Goal: Task Accomplishment & Management: Use online tool/utility

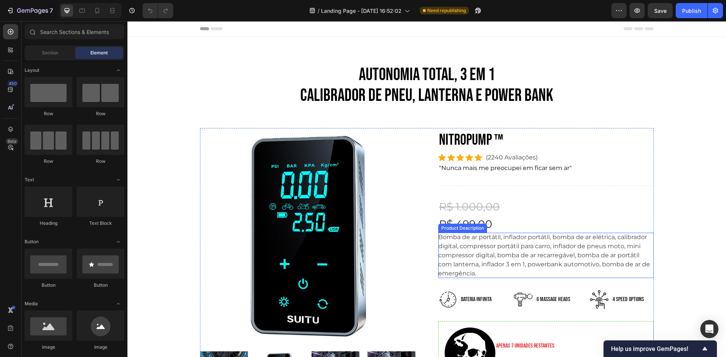
click at [513, 247] on p "Bomba de ar portátil, inflador portátil, bomba de ar elétrica, calibrador digit…" at bounding box center [544, 255] width 212 height 43
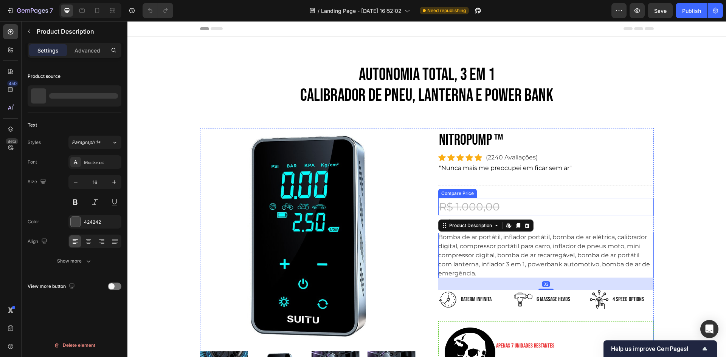
click at [485, 208] on div "R$ 1.000,00" at bounding box center [545, 206] width 215 height 17
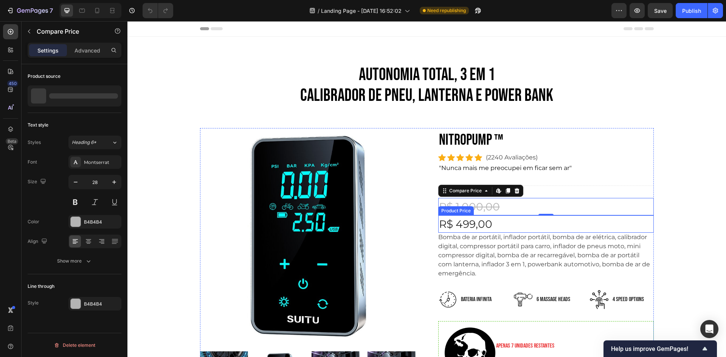
click at [483, 220] on div "R$ 499,00" at bounding box center [545, 223] width 215 height 17
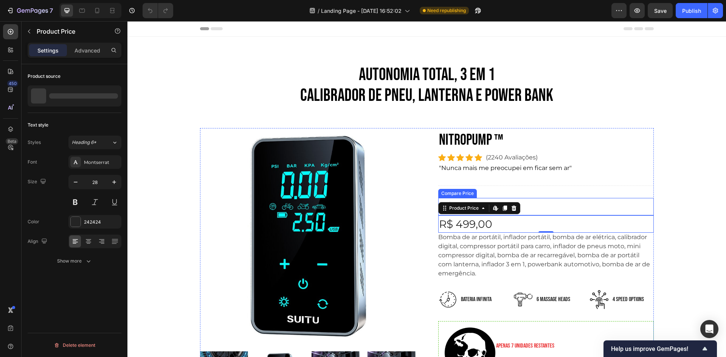
click at [543, 210] on div "R$ 1.000,00" at bounding box center [545, 206] width 215 height 17
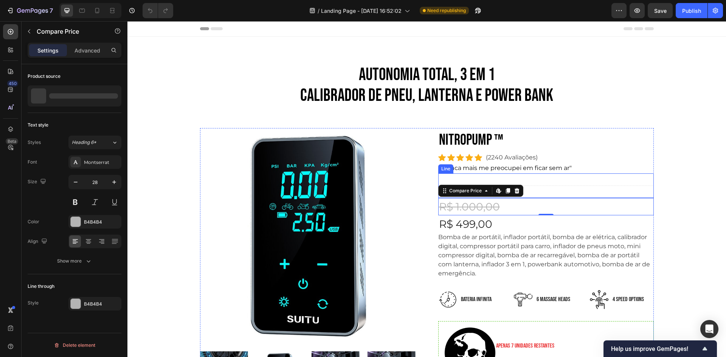
click at [514, 173] on div "Title Line" at bounding box center [545, 185] width 215 height 25
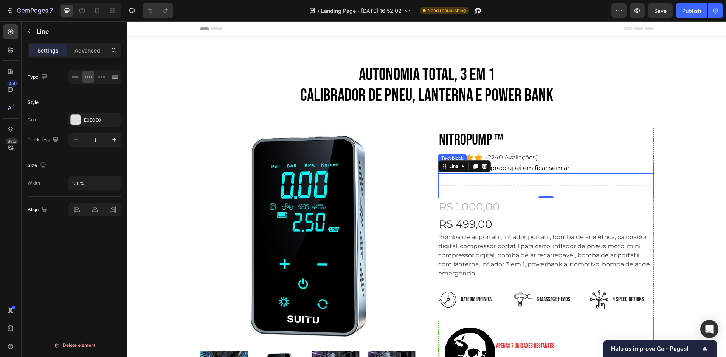
click at [514, 170] on p ""Nunca mais me preocupei em ficar sem ar"" at bounding box center [546, 168] width 214 height 9
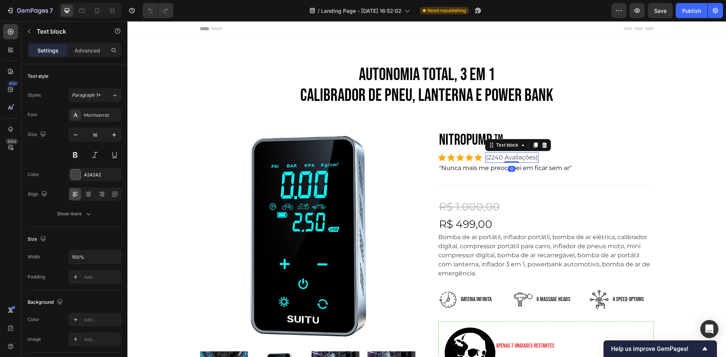
click at [523, 158] on p "(2240 Avaliações)" at bounding box center [512, 157] width 52 height 9
click at [465, 154] on div "Icon" at bounding box center [469, 158] width 8 height 8
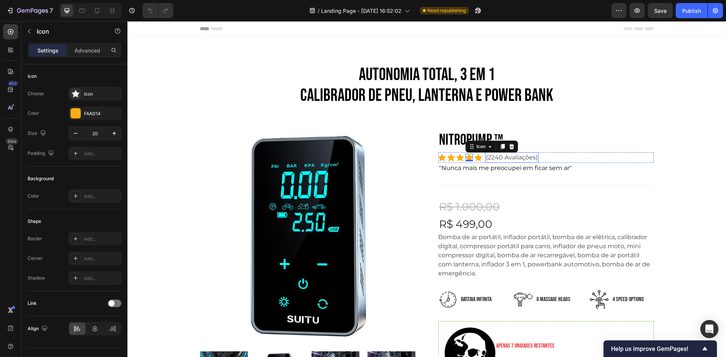
click at [493, 159] on p "(2240 Avaliações)" at bounding box center [512, 157] width 52 height 9
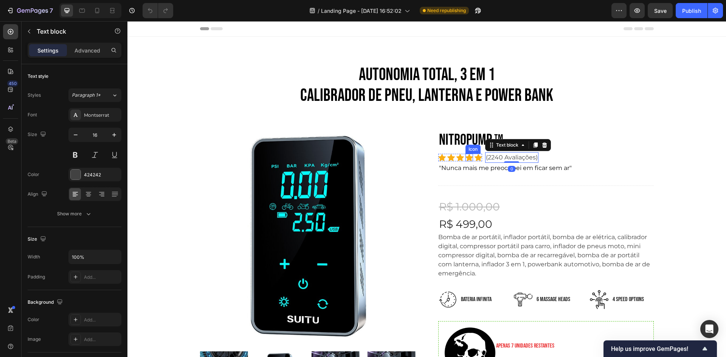
click at [466, 142] on h2 "NITROPUMP ™" at bounding box center [545, 140] width 215 height 24
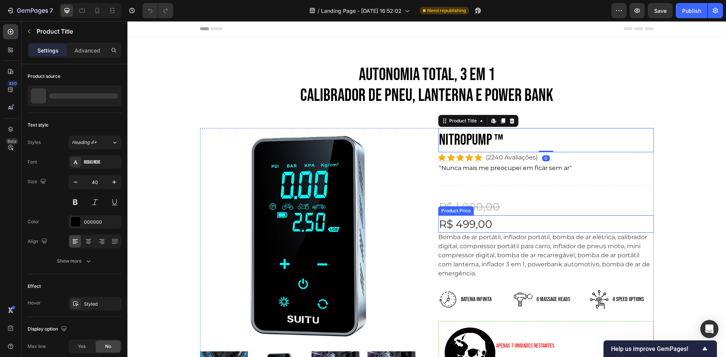
click at [473, 216] on div "R$ 499,00" at bounding box center [545, 223] width 215 height 17
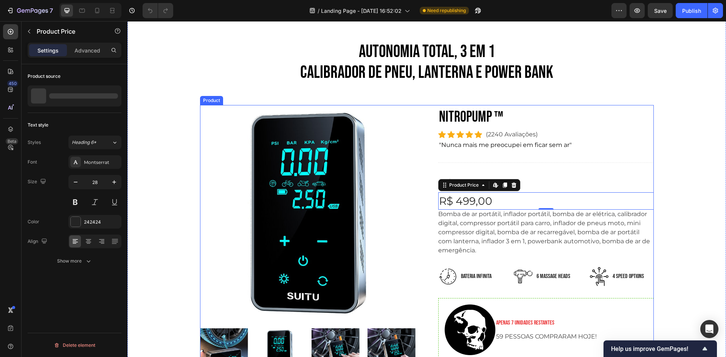
scroll to position [76, 0]
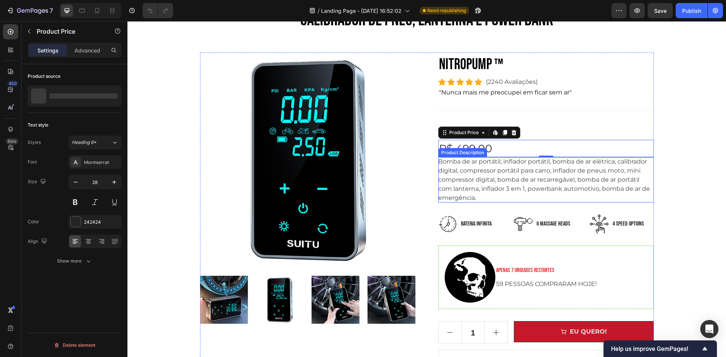
click at [469, 180] on p "Bomba de ar portátil, inflador portátil, bomba de ar elétrica, calibrador digit…" at bounding box center [544, 179] width 212 height 43
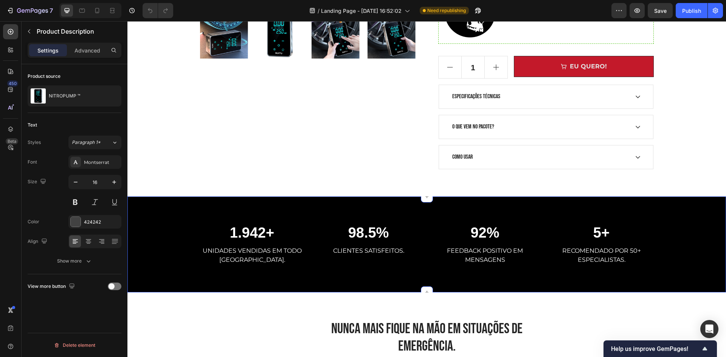
scroll to position [378, 0]
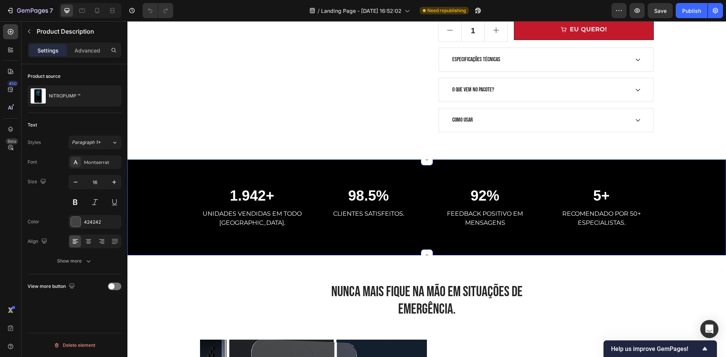
click at [386, 234] on div "1.942+ Heading UNIDADES VENDIDAS EM TODO BRASIL. Text block 98.5% Heading CLIEN…" at bounding box center [426, 208] width 598 height 96
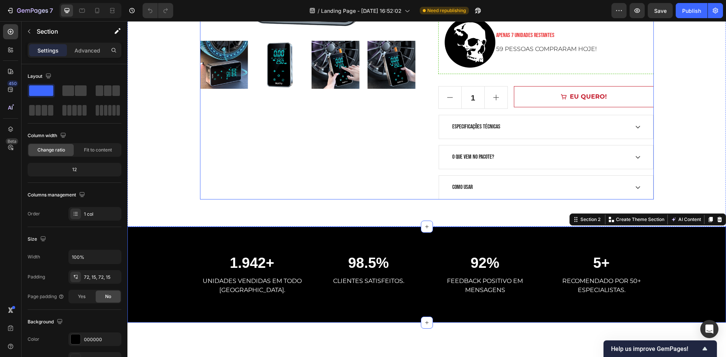
scroll to position [265, 0]
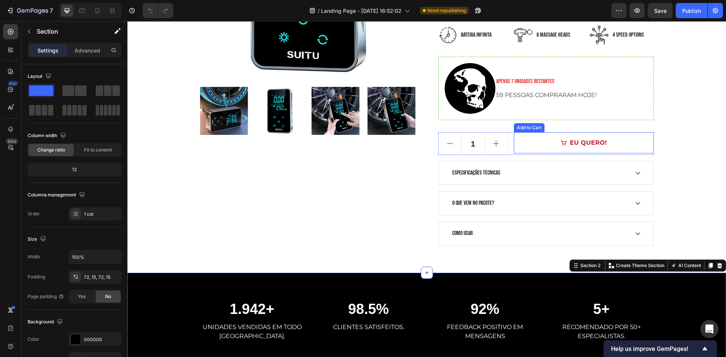
click at [579, 136] on button "EU QUERO!" at bounding box center [583, 142] width 139 height 21
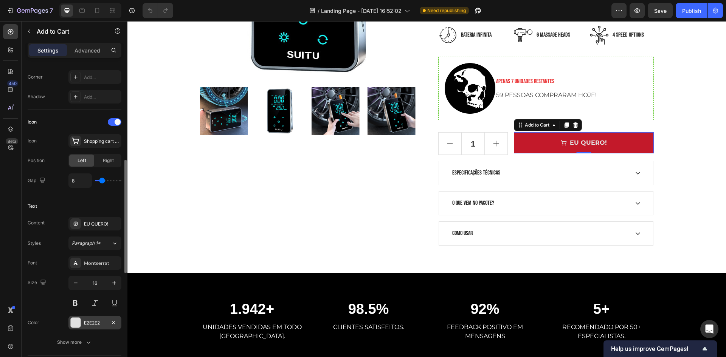
click at [94, 324] on div "E2E2E2" at bounding box center [95, 323] width 22 height 7
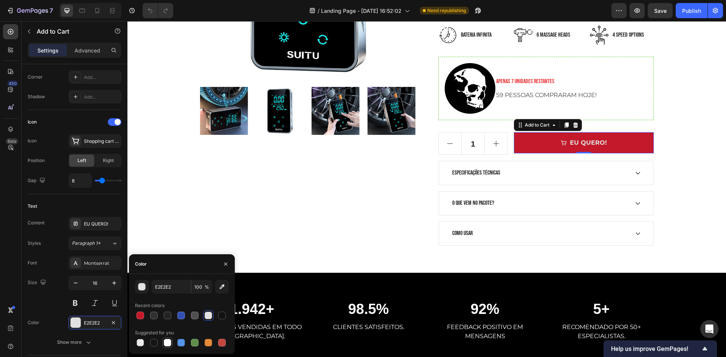
click at [164, 343] on div at bounding box center [168, 343] width 8 height 8
type input "FFFFFF"
click at [164, 290] on input "FFFFFF" at bounding box center [171, 287] width 39 height 14
click at [146, 288] on button "button" at bounding box center [142, 287] width 14 height 14
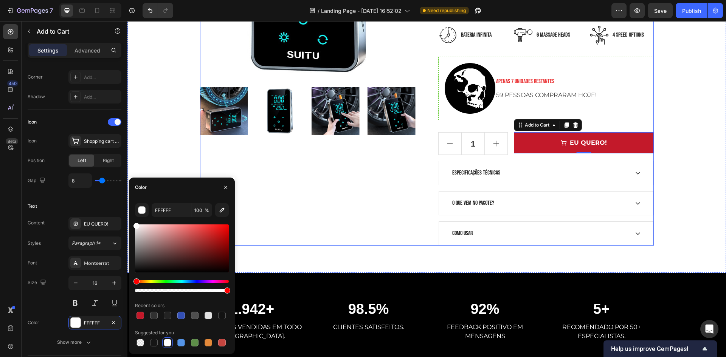
click at [372, 208] on div "Product Images" at bounding box center [307, 55] width 215 height 382
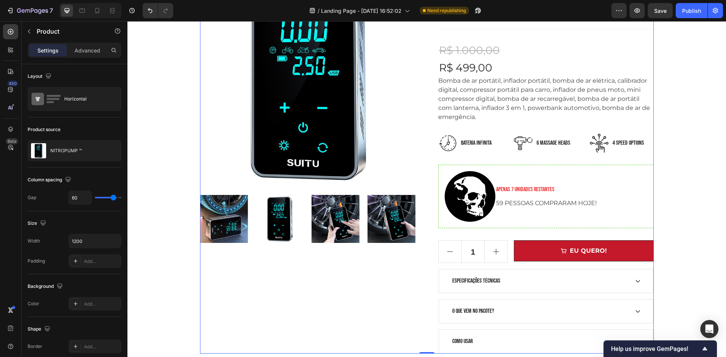
scroll to position [151, 0]
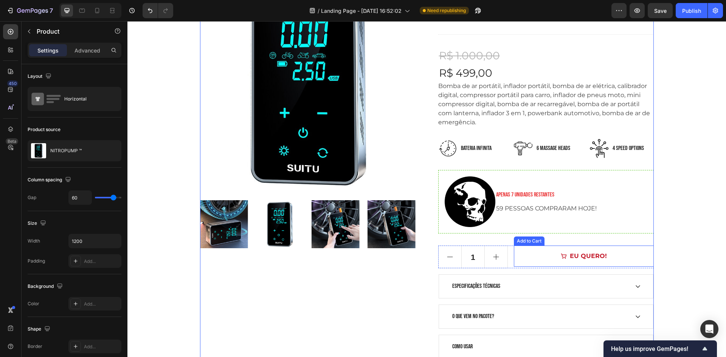
click at [531, 251] on button "EU QUERO!" at bounding box center [583, 256] width 139 height 21
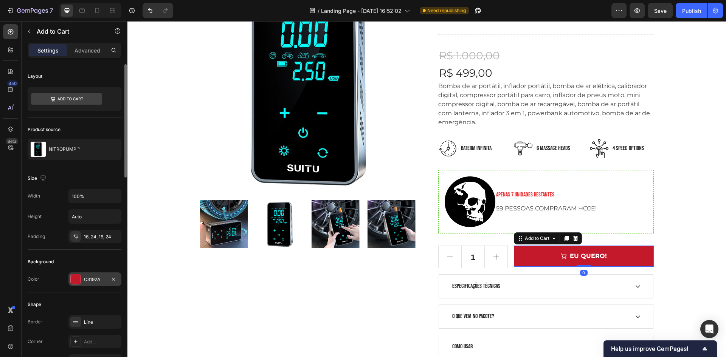
click at [82, 279] on div "C3192A" at bounding box center [94, 280] width 53 height 14
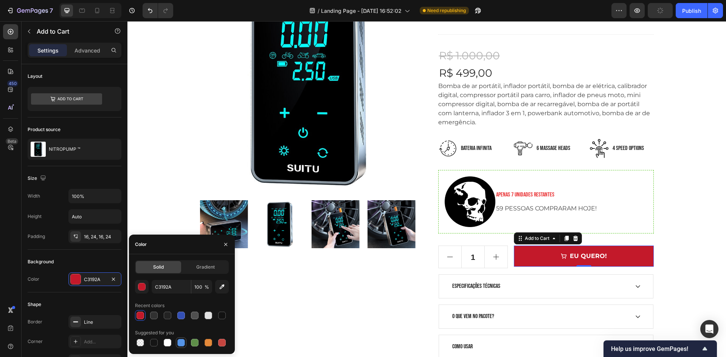
drag, startPoint x: 192, startPoint y: 346, endPoint x: 186, endPoint y: 342, distance: 7.7
click at [192, 346] on div at bounding box center [195, 343] width 8 height 8
type input "5E8E49"
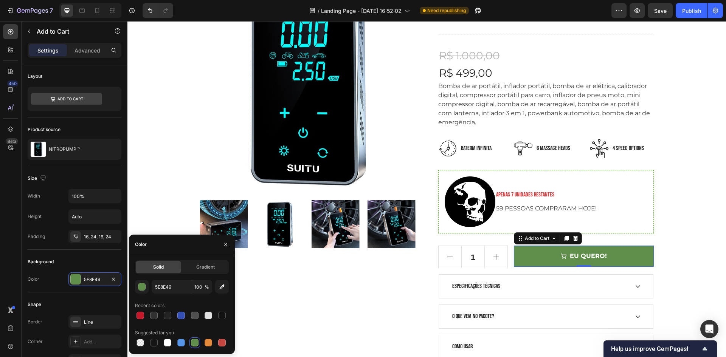
click at [195, 342] on div at bounding box center [195, 343] width 8 height 8
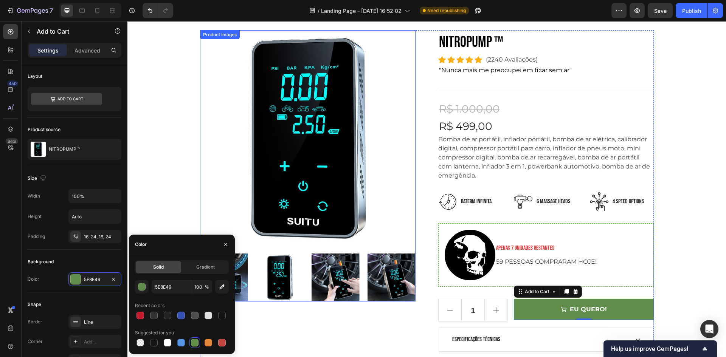
scroll to position [113, 0]
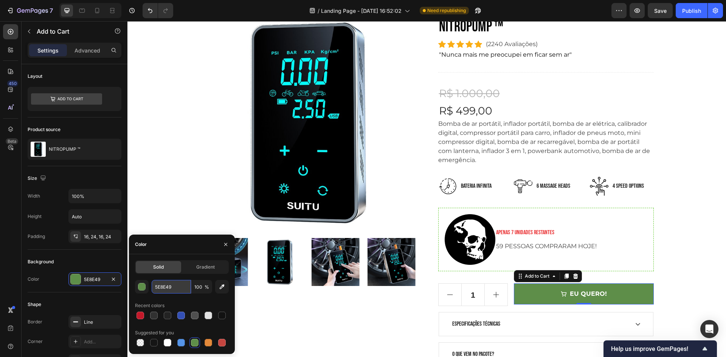
click at [171, 293] on input "5E8E49" at bounding box center [171, 287] width 39 height 14
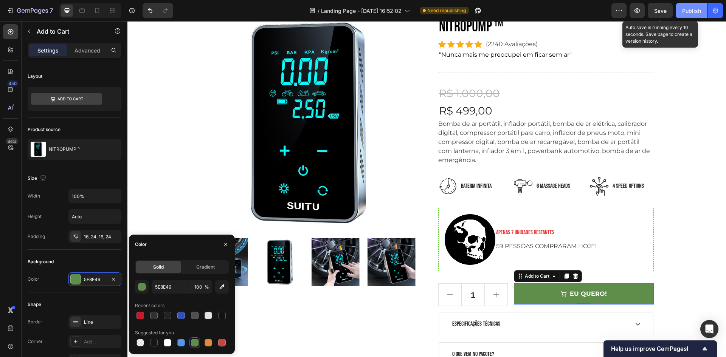
click at [661, 14] on span "Save" at bounding box center [660, 11] width 12 height 6
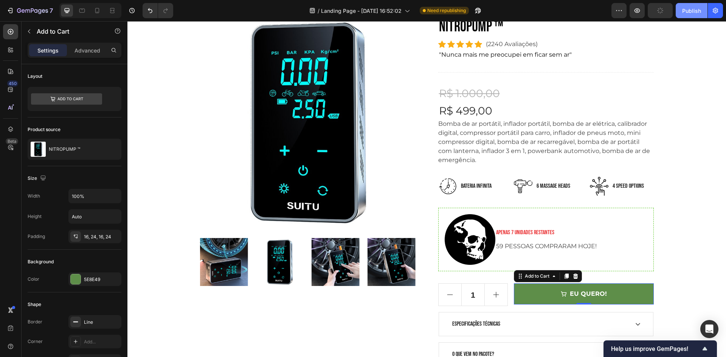
click at [682, 12] on div "Publish" at bounding box center [691, 11] width 19 height 8
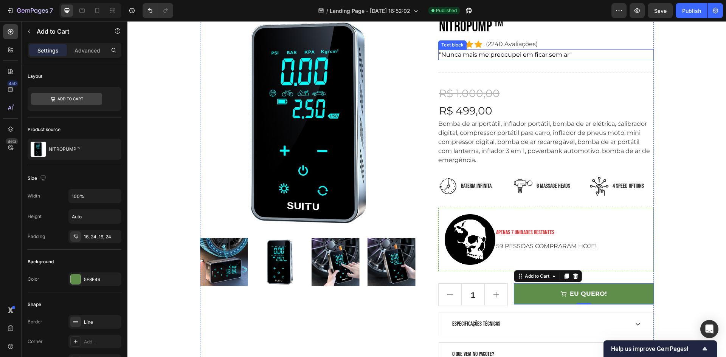
click at [458, 43] on div "Text block" at bounding box center [452, 45] width 25 height 7
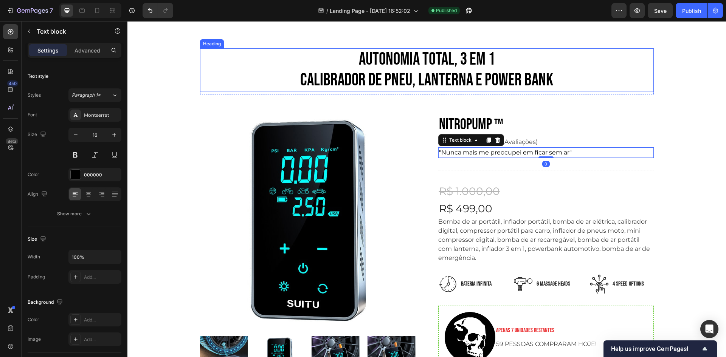
scroll to position [0, 0]
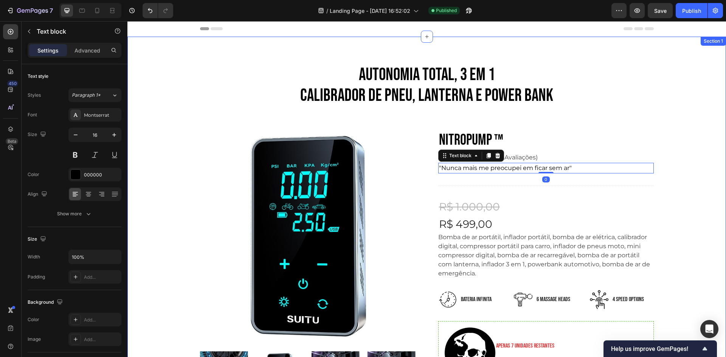
click at [513, 114] on div "AUTONOMIA TOTAL, 3 em 1 CALIBRADOR DE PNEU, LANTERNA E POWER BANK Heading Row P…" at bounding box center [426, 287] width 587 height 446
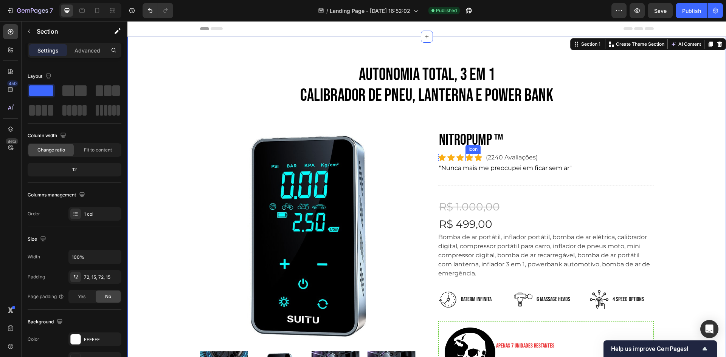
click at [468, 158] on icon at bounding box center [469, 157] width 8 height 7
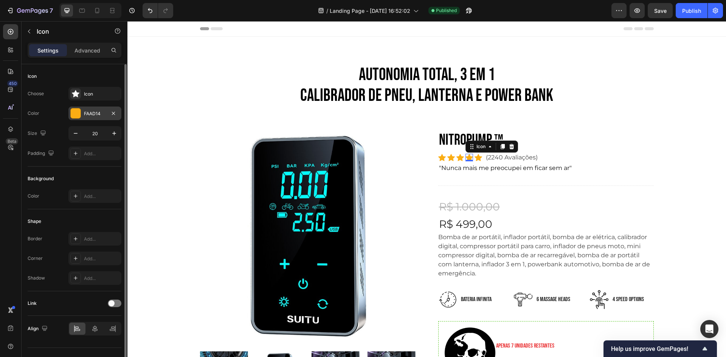
click at [76, 111] on div at bounding box center [76, 113] width 10 height 10
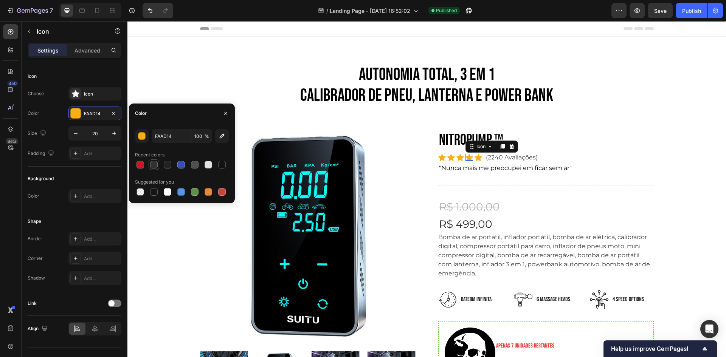
drag, startPoint x: 146, startPoint y: 163, endPoint x: 152, endPoint y: 164, distance: 5.4
click at [146, 163] on div at bounding box center [182, 165] width 94 height 11
click at [140, 166] on div at bounding box center [140, 165] width 8 height 8
type input "C3192A"
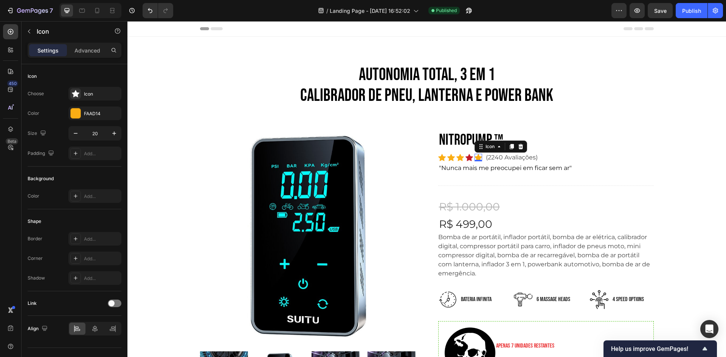
click at [477, 158] on icon at bounding box center [478, 157] width 8 height 7
click at [90, 115] on div "FAAD14" at bounding box center [95, 113] width 22 height 7
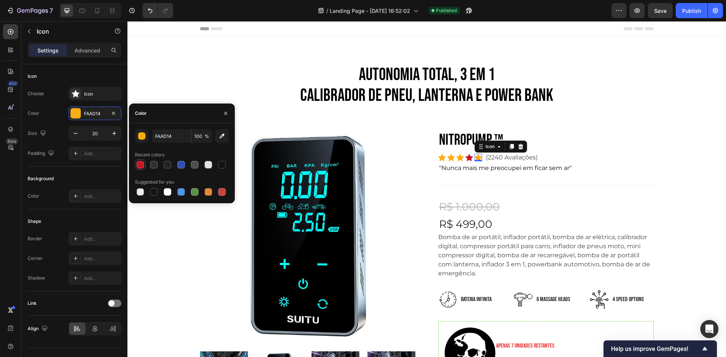
click at [144, 167] on div at bounding box center [140, 164] width 9 height 9
type input "C3192A"
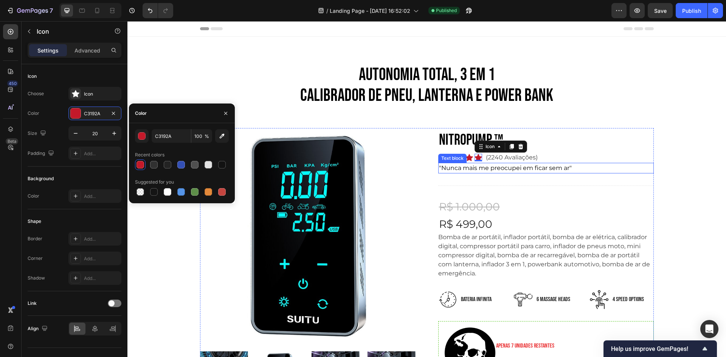
click at [458, 158] on div "Text block" at bounding box center [452, 158] width 25 height 7
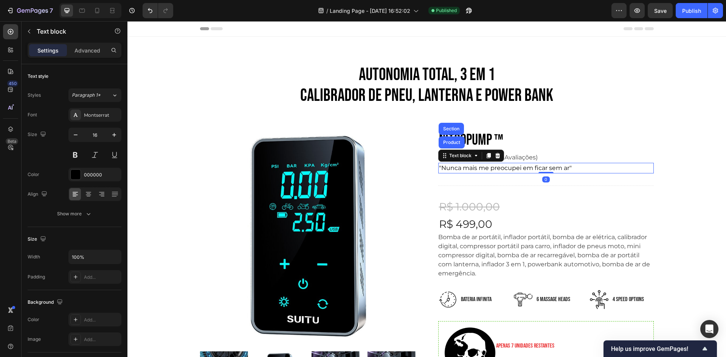
click at [509, 116] on div "AUTONOMIA TOTAL, 3 em 1 CALIBRADOR DE PNEU, LANTERNA E POWER BANK Heading Row P…" at bounding box center [426, 287] width 587 height 446
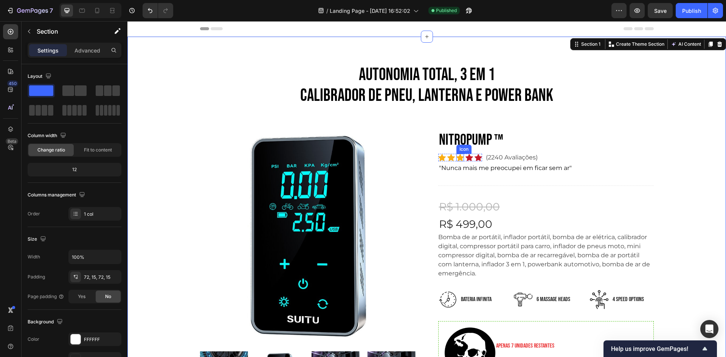
click at [456, 161] on div "Icon" at bounding box center [460, 158] width 8 height 8
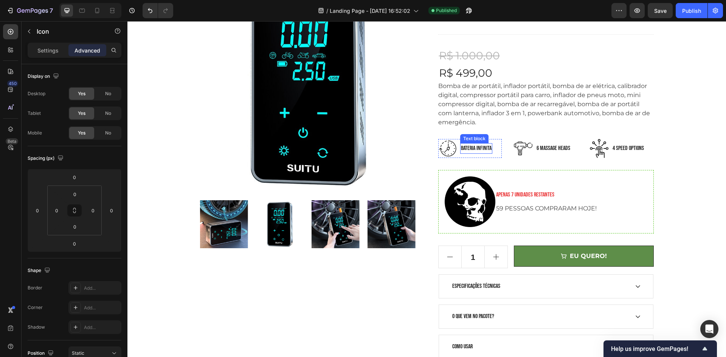
scroll to position [76, 0]
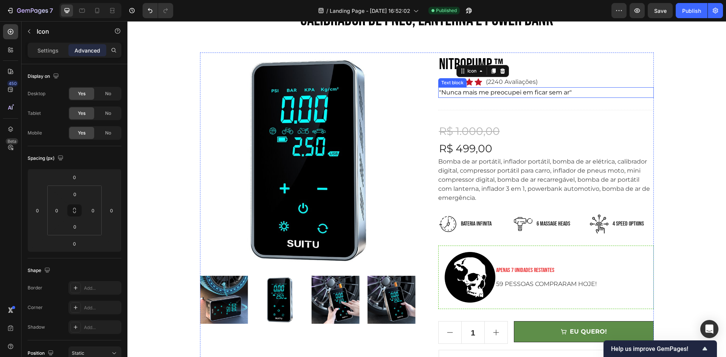
click at [458, 82] on div "Text block" at bounding box center [452, 82] width 25 height 7
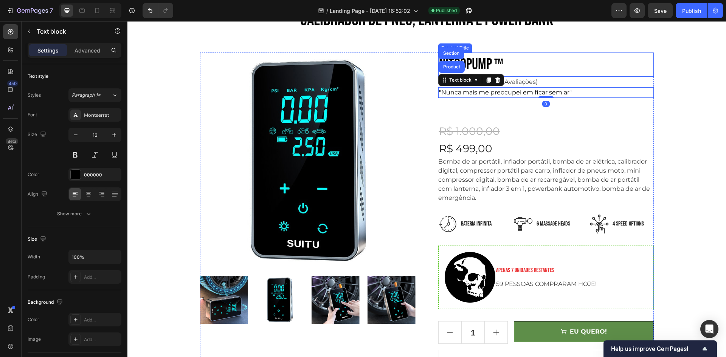
click at [522, 55] on h2 "NITROPUMP ™" at bounding box center [545, 65] width 215 height 24
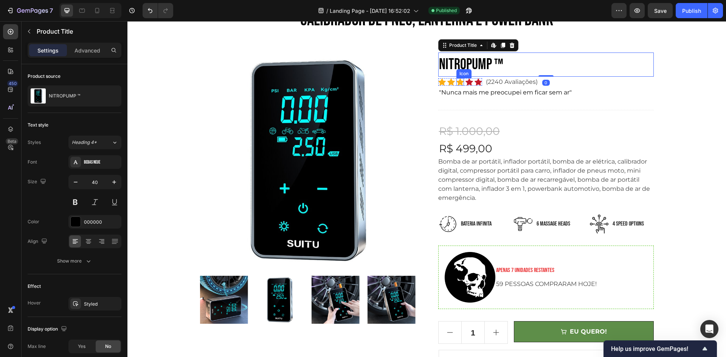
click at [456, 82] on icon at bounding box center [460, 82] width 8 height 7
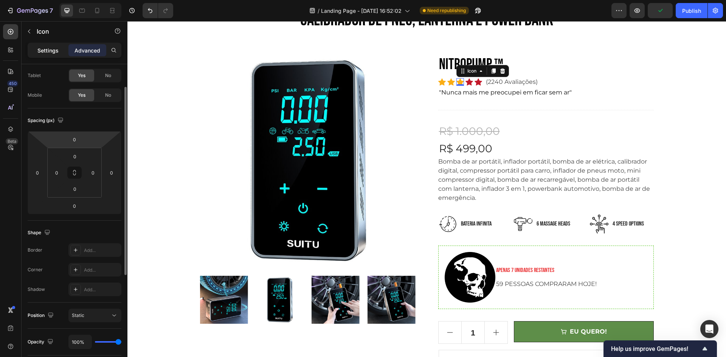
click at [36, 53] on div "Settings" at bounding box center [48, 50] width 38 height 12
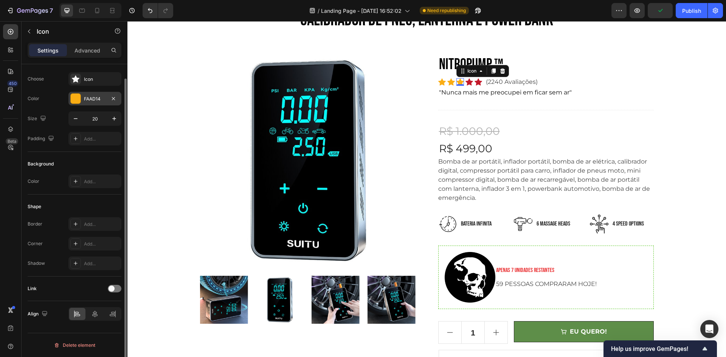
scroll to position [15, 0]
click at [78, 94] on div at bounding box center [76, 99] width 10 height 10
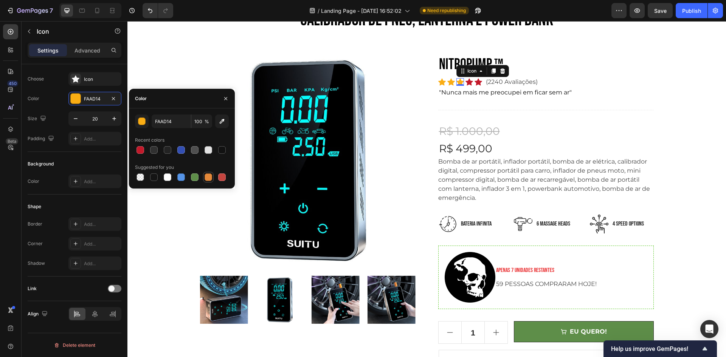
click at [197, 175] on div at bounding box center [195, 177] width 8 height 8
click at [144, 150] on div at bounding box center [140, 150] width 9 height 9
type input "C3192A"
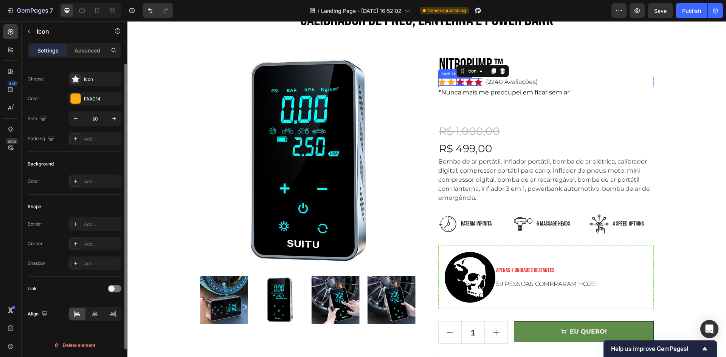
click at [450, 81] on icon at bounding box center [451, 82] width 8 height 8
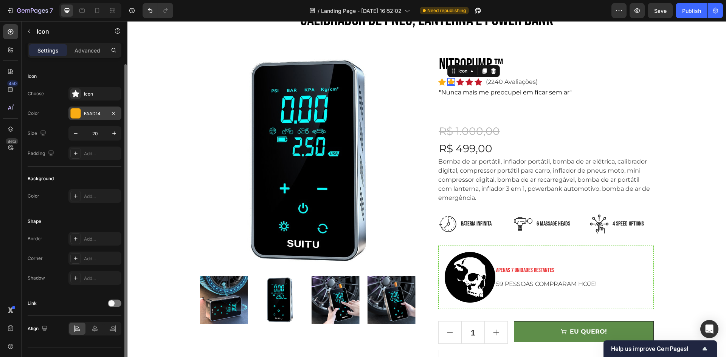
click at [87, 114] on div "FAAD14" at bounding box center [95, 113] width 22 height 7
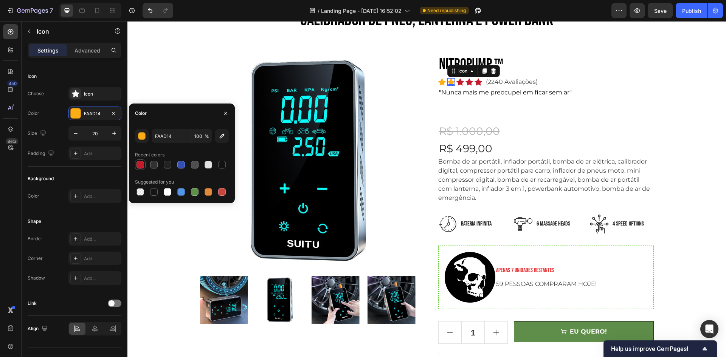
click at [141, 161] on div at bounding box center [140, 165] width 8 height 8
type input "C3192A"
click at [438, 82] on icon at bounding box center [442, 82] width 8 height 7
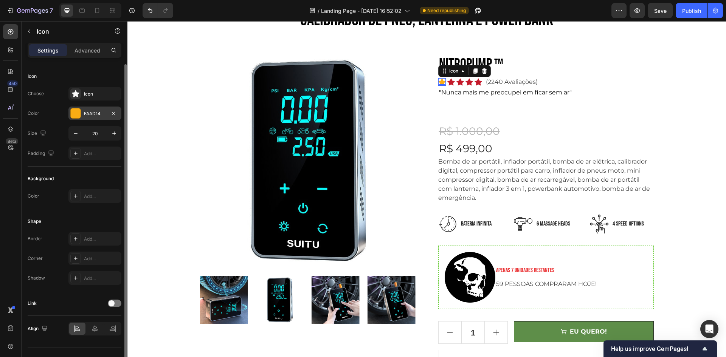
click at [82, 108] on div "FAAD14" at bounding box center [94, 114] width 53 height 14
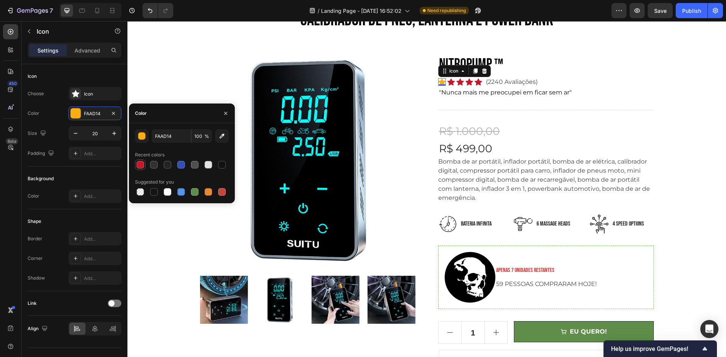
click at [142, 163] on div at bounding box center [140, 165] width 8 height 8
type input "C3192A"
click at [541, 101] on div "Title Line" at bounding box center [545, 110] width 215 height 25
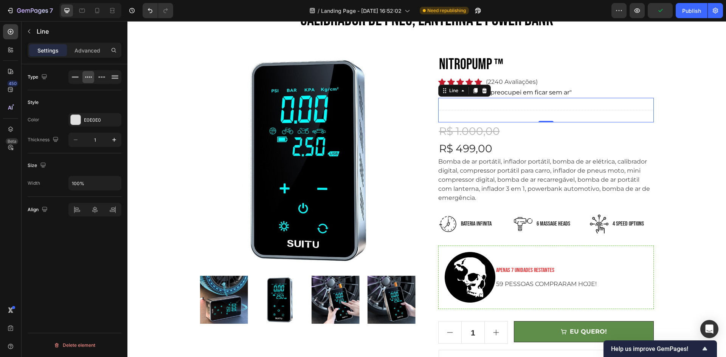
drag, startPoint x: 691, startPoint y: 16, endPoint x: 678, endPoint y: 20, distance: 13.0
click at [690, 16] on button "Publish" at bounding box center [691, 10] width 32 height 15
click at [647, 134] on div "R$ 1.000,00" at bounding box center [545, 130] width 215 height 17
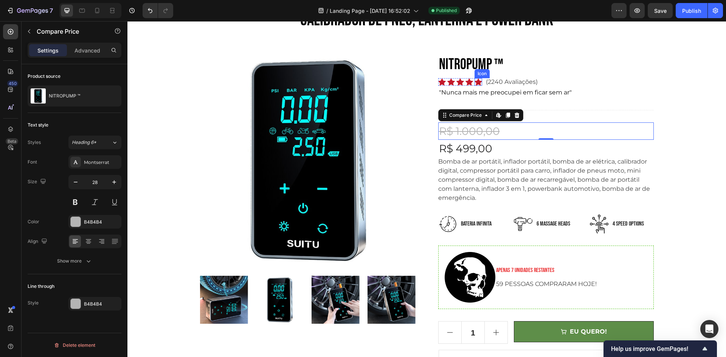
click at [478, 82] on icon at bounding box center [478, 82] width 8 height 7
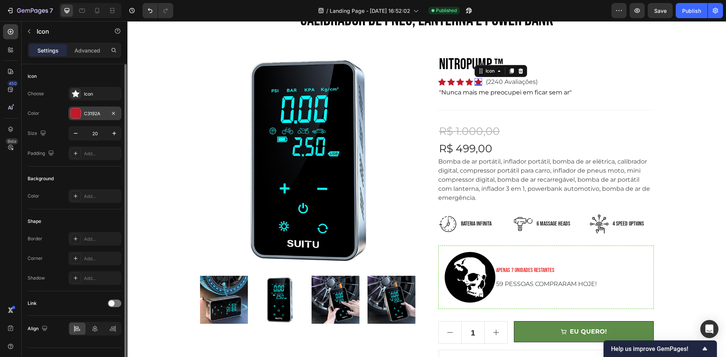
click at [79, 110] on div at bounding box center [76, 113] width 10 height 10
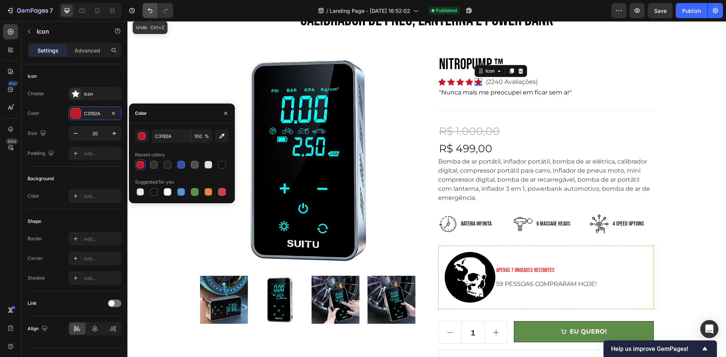
click at [153, 11] on icon "Undo/Redo" at bounding box center [150, 11] width 8 height 8
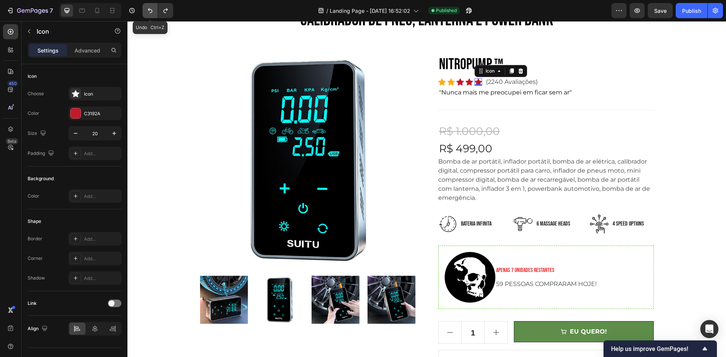
click at [153, 11] on icon "Undo/Redo" at bounding box center [150, 11] width 8 height 8
click at [153, 10] on icon "Undo/Redo" at bounding box center [150, 11] width 8 height 8
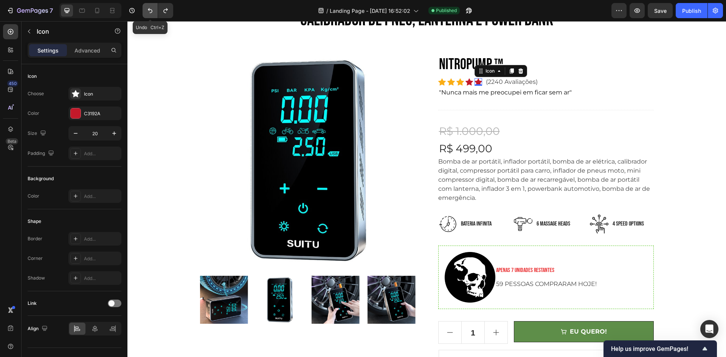
click at [153, 10] on icon "Undo/Redo" at bounding box center [150, 11] width 8 height 8
click at [150, 10] on icon "Undo/Redo" at bounding box center [150, 11] width 8 height 8
click at [150, 10] on icon "Undo/Redo" at bounding box center [150, 10] width 5 height 5
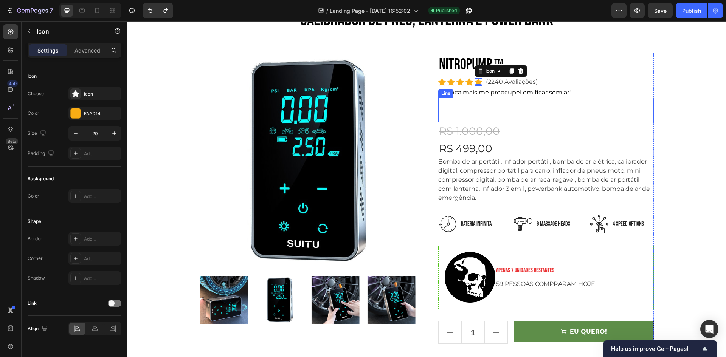
click at [533, 108] on div "Title Line" at bounding box center [545, 110] width 215 height 25
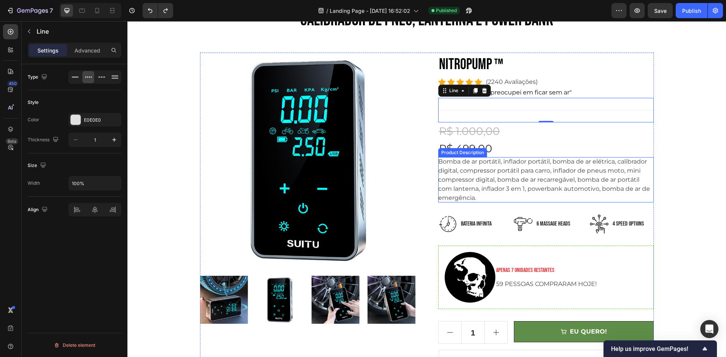
click at [578, 183] on p "Bomba de ar portátil, inflador portátil, bomba de ar elétrica, calibrador digit…" at bounding box center [544, 179] width 212 height 43
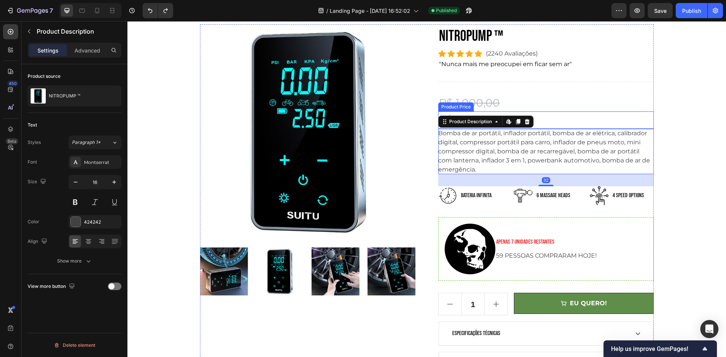
scroll to position [189, 0]
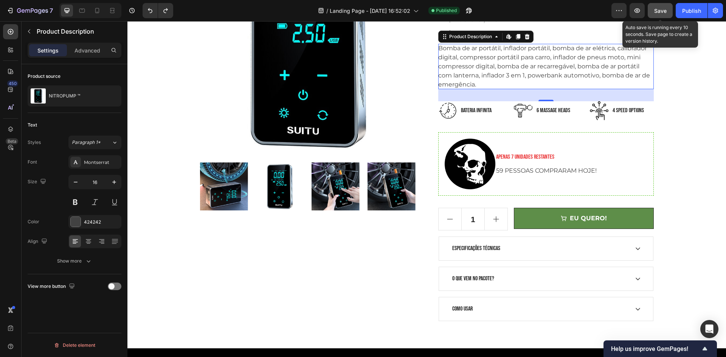
click at [657, 12] on span "Save" at bounding box center [660, 11] width 12 height 6
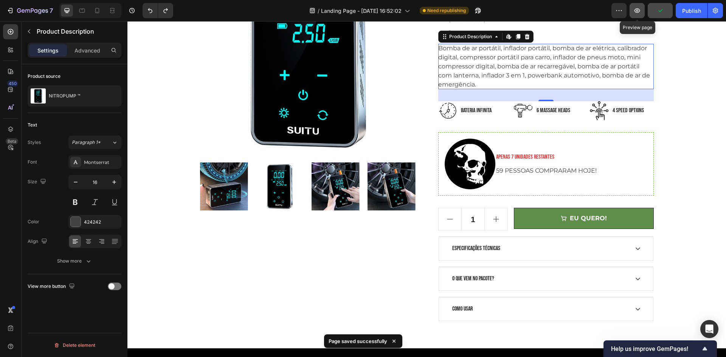
click at [631, 11] on button "button" at bounding box center [636, 10] width 15 height 15
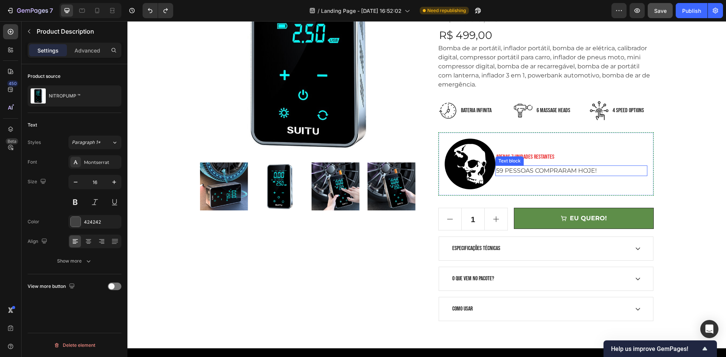
click at [468, 183] on img at bounding box center [469, 164] width 51 height 51
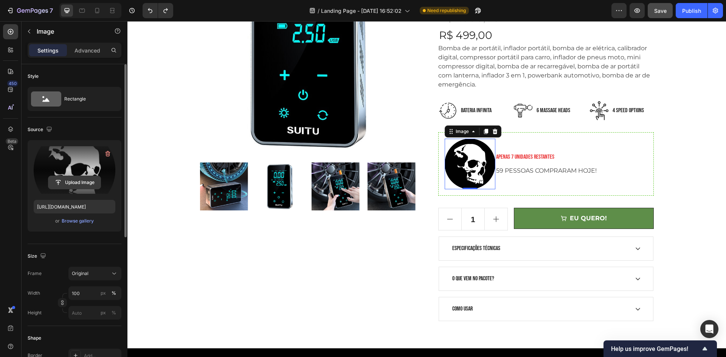
click at [90, 181] on input "file" at bounding box center [74, 182] width 52 height 13
click at [106, 155] on icon "button" at bounding box center [107, 154] width 5 height 6
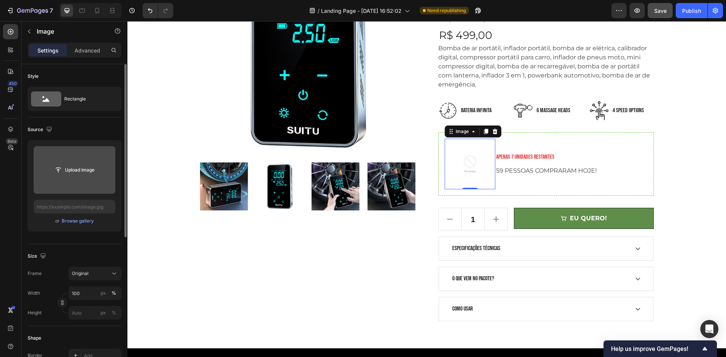
click at [59, 177] on input "file" at bounding box center [75, 170] width 82 height 48
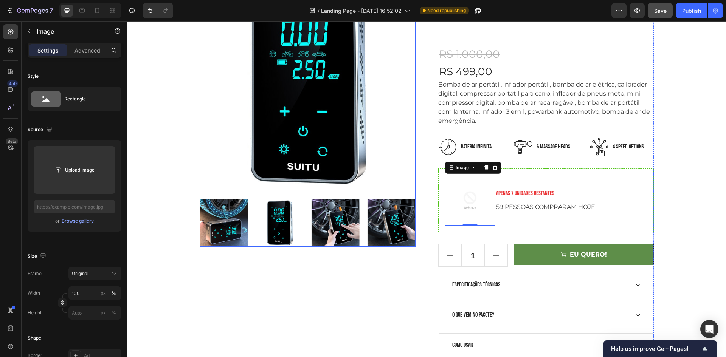
scroll to position [113, 0]
